Goal: Task Accomplishment & Management: Use online tool/utility

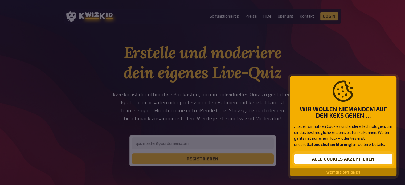
click at [322, 160] on button "Alle Cookies akzeptieren" at bounding box center [343, 159] width 98 height 11
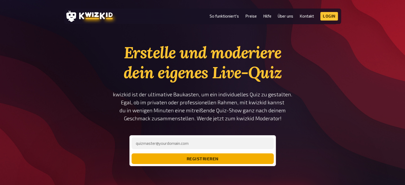
click at [211, 161] on button "registrieren" at bounding box center [203, 158] width 142 height 11
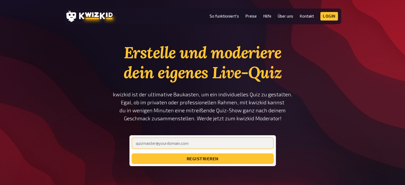
click at [163, 143] on input "email" at bounding box center [203, 143] width 142 height 12
type input "[PERSON_NAME][EMAIL_ADDRESS][PERSON_NAME][DOMAIN_NAME]"
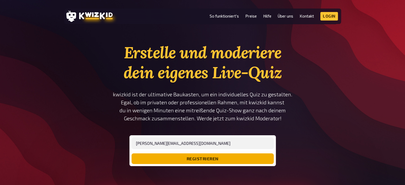
click at [210, 160] on button "registrieren" at bounding box center [203, 158] width 142 height 11
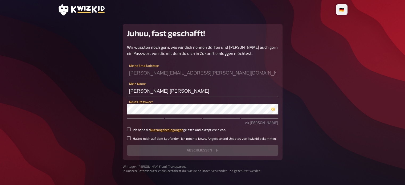
scroll to position [14, 0]
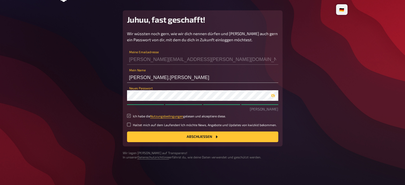
click at [129, 115] on input "Ich habe die Nutzungsbedingungen gelesen und akzeptiere diese." at bounding box center [129, 116] width 4 height 4
checkbox input "true"
click at [129, 125] on input "Haltet mich auf dem Laufenden! Ich möchte News, Angebote und Updates von kwizki…" at bounding box center [129, 125] width 4 height 4
checkbox input "true"
click at [191, 135] on button "Abschließen" at bounding box center [202, 137] width 151 height 11
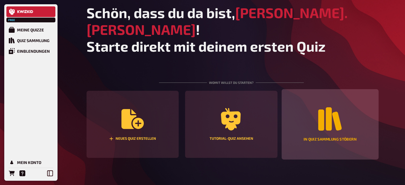
click at [331, 111] on icon "In Quiz Sammlung stöbern" at bounding box center [329, 118] width 23 height 23
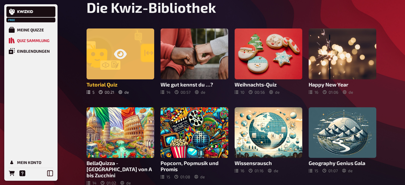
scroll to position [19, 0]
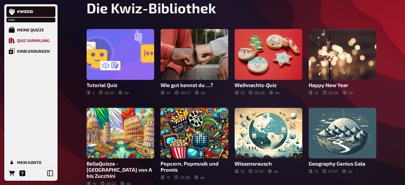
click at [18, 42] on div "Quiz Sammlung" at bounding box center [33, 40] width 33 height 5
click at [19, 30] on div "Meine Quizze" at bounding box center [30, 29] width 27 height 5
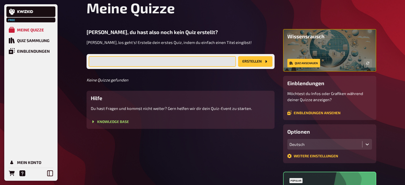
click at [127, 62] on input "text" at bounding box center [162, 61] width 147 height 11
drag, startPoint x: 127, startPoint y: 62, endPoint x: 151, endPoint y: 58, distance: 24.7
click at [151, 58] on input "text" at bounding box center [162, 61] width 147 height 11
type input "Music makes the world go around"
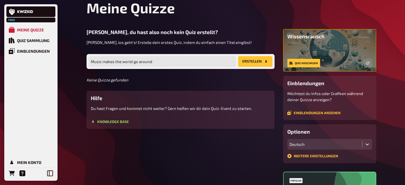
click at [260, 62] on button "Erstellen" at bounding box center [255, 61] width 34 height 11
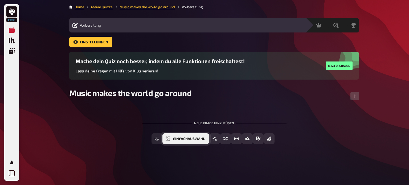
click at [173, 137] on button "Einfachauswahl" at bounding box center [186, 138] width 47 height 11
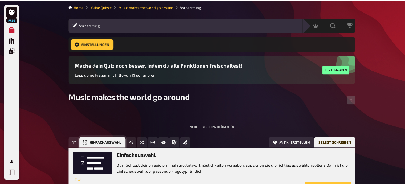
scroll to position [47, 0]
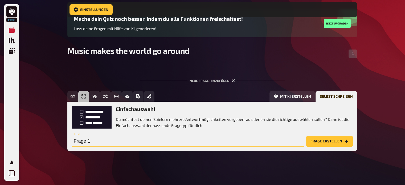
click at [108, 141] on input "Frage 1" at bounding box center [188, 141] width 233 height 11
click at [97, 141] on input "Frage 1" at bounding box center [188, 141] width 233 height 11
type input "F"
type input "My favourite song is "I am from [DEMOGRAPHIC_DATA]" from [PERSON_NAME]."
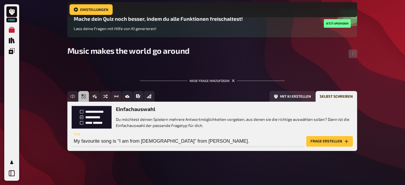
click at [325, 140] on button "Frage erstellen" at bounding box center [329, 141] width 47 height 11
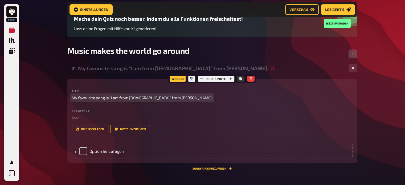
click at [184, 99] on span "My favourite song is "I am from [DEMOGRAPHIC_DATA]" from [PERSON_NAME]." at bounding box center [142, 98] width 141 height 6
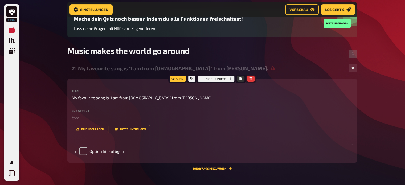
click at [250, 78] on icon "button" at bounding box center [251, 78] width 2 height 3
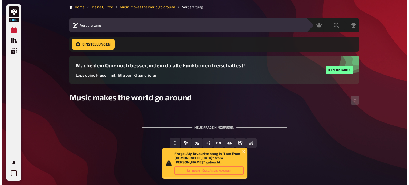
scroll to position [0, 0]
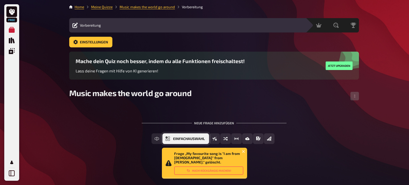
click at [175, 137] on span "Einfachauswahl" at bounding box center [189, 139] width 32 height 4
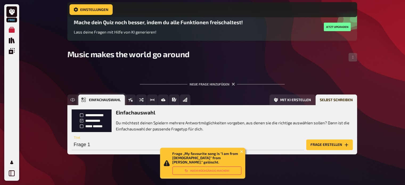
scroll to position [47, 0]
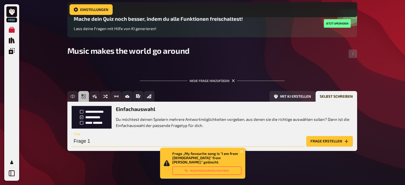
click at [108, 140] on input "Frage 1" at bounding box center [188, 141] width 233 height 11
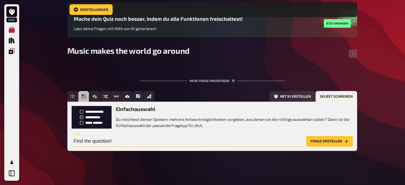
type input "Find the question!"
click at [340, 136] on button "Frage erstellen" at bounding box center [329, 141] width 47 height 11
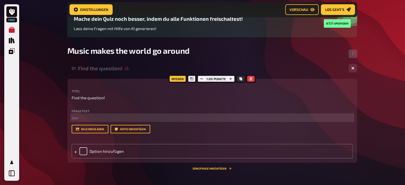
click at [77, 120] on p "﻿ leer" at bounding box center [212, 118] width 281 height 6
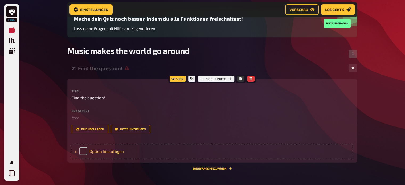
click at [77, 151] on icon at bounding box center [75, 152] width 3 height 3
